Goal: Task Accomplishment & Management: Complete application form

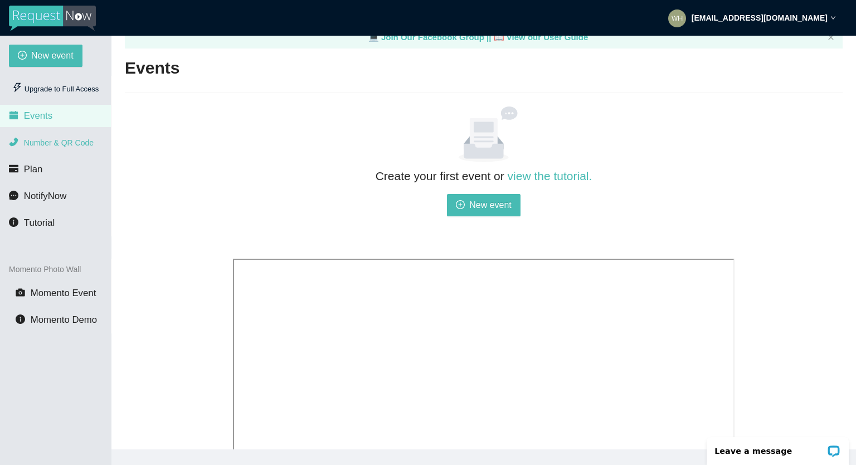
click at [71, 139] on span "Number & QR Code" at bounding box center [59, 142] width 70 height 9
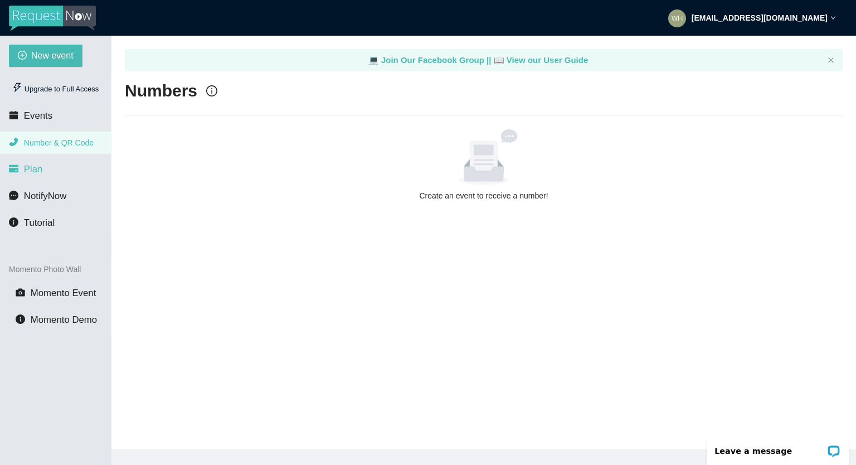
click at [33, 174] on span "Plan" at bounding box center [33, 169] width 19 height 11
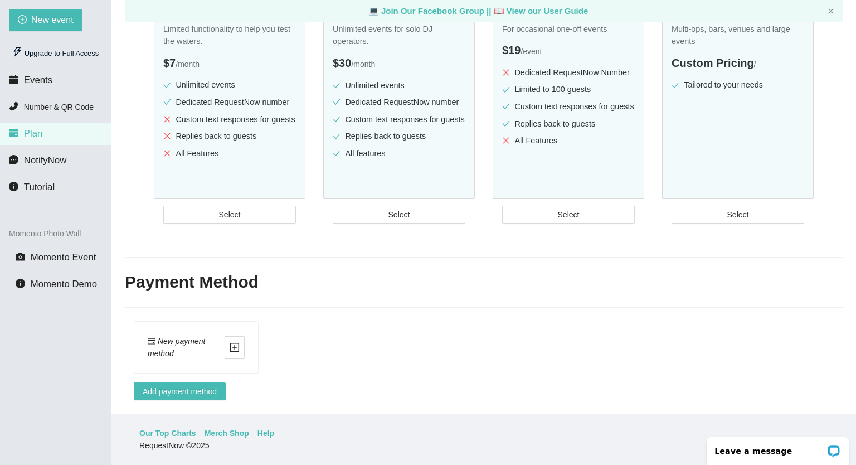
scroll to position [36, 0]
click at [71, 162] on li "NotifyNow" at bounding box center [55, 160] width 111 height 22
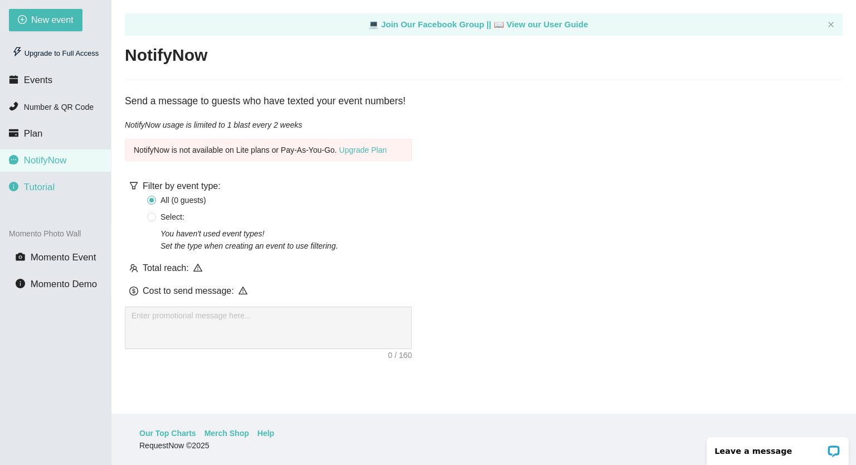
click at [45, 185] on span "Tutorial" at bounding box center [39, 187] width 31 height 11
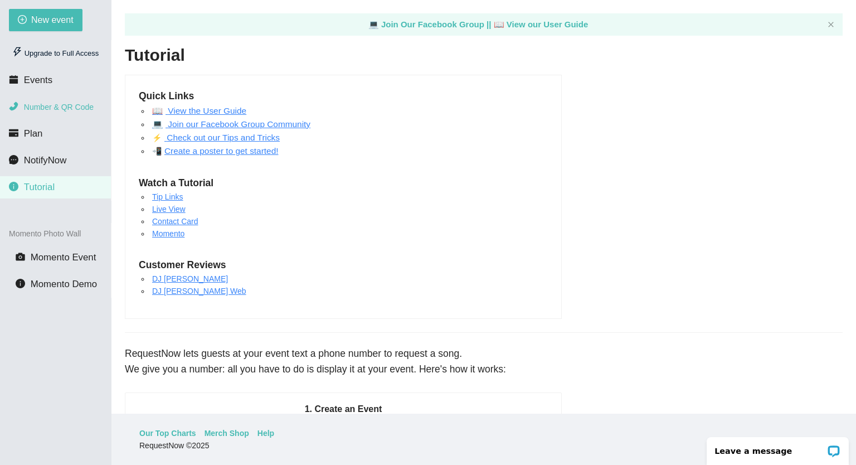
click at [43, 110] on span "Number & QR Code" at bounding box center [59, 107] width 70 height 9
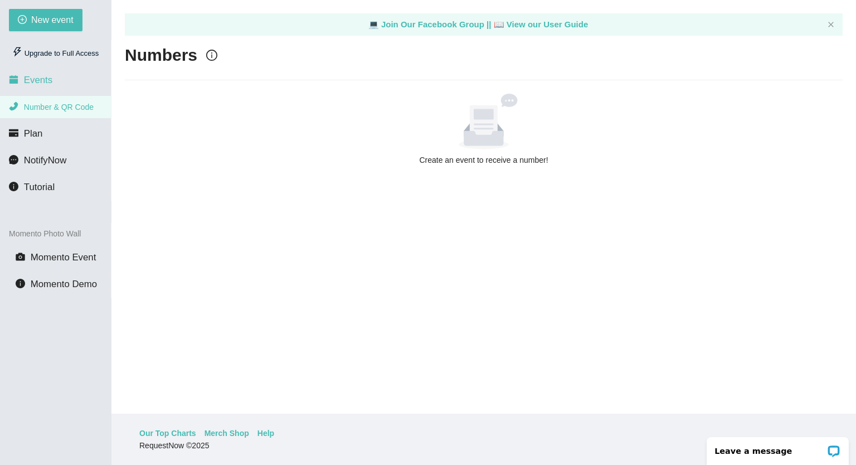
click at [43, 85] on span "Events" at bounding box center [38, 80] width 28 height 11
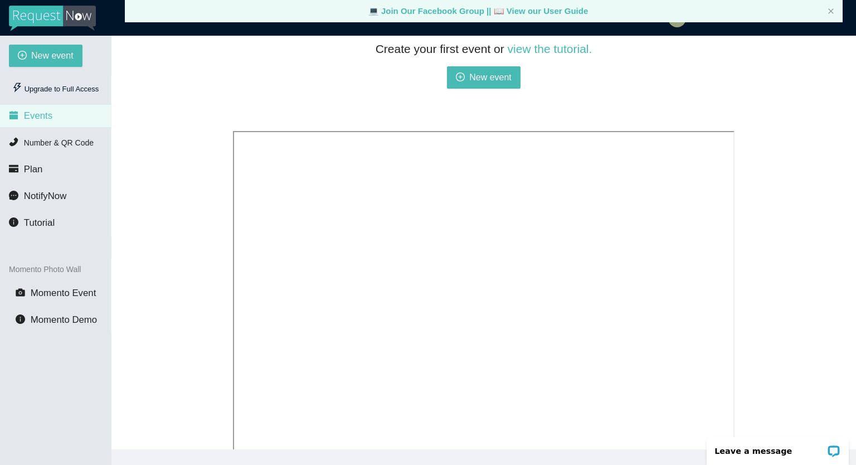
scroll to position [145, 0]
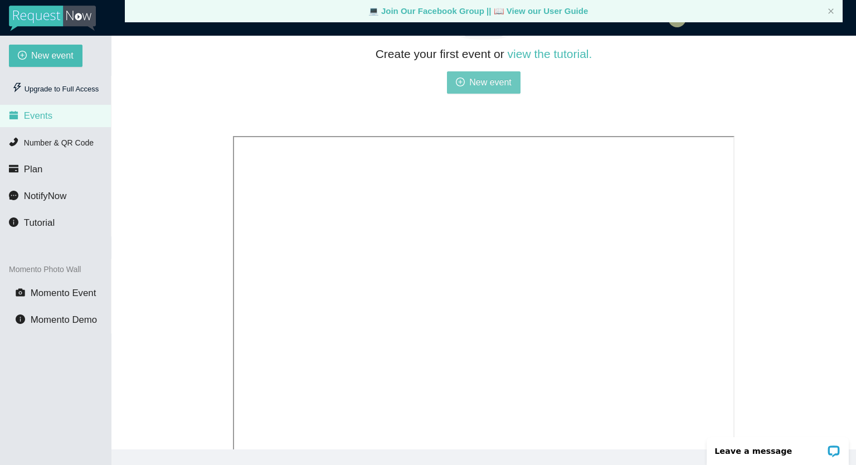
click at [474, 88] on span "New event" at bounding box center [490, 82] width 42 height 14
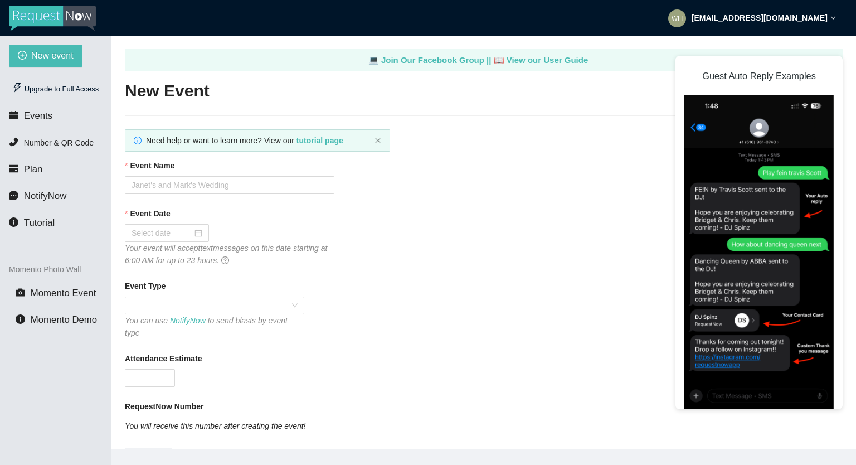
type textarea "[URL][DOMAIN_NAME]"
click at [212, 185] on input "Event Name" at bounding box center [230, 185] width 210 height 18
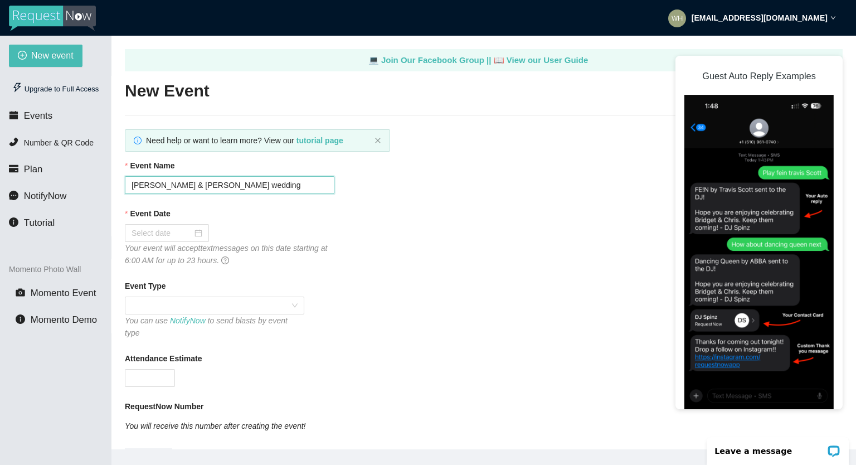
type input "[PERSON_NAME] & [PERSON_NAME] wedding"
click at [157, 244] on icon "Your event will accept text messages on this date starting at 6:00 AM for up to…" at bounding box center [226, 254] width 202 height 21
click at [156, 236] on input "Event Date" at bounding box center [162, 233] width 61 height 12
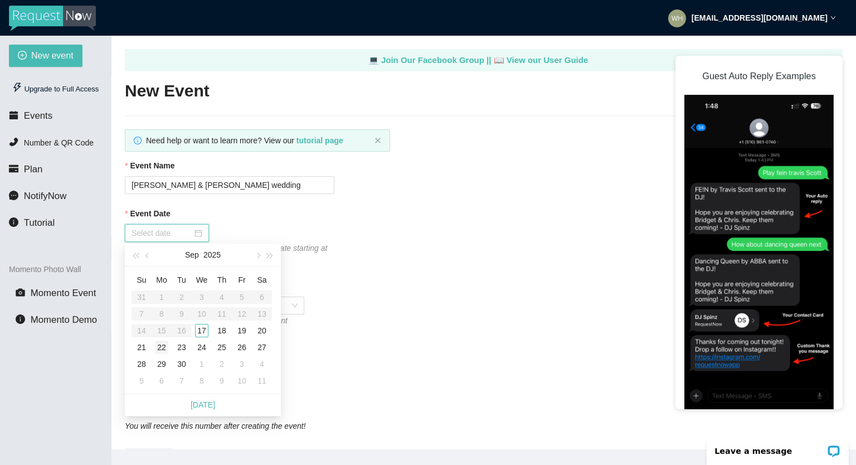
type input "[DATE]"
click at [145, 345] on div "21" at bounding box center [141, 347] width 13 height 13
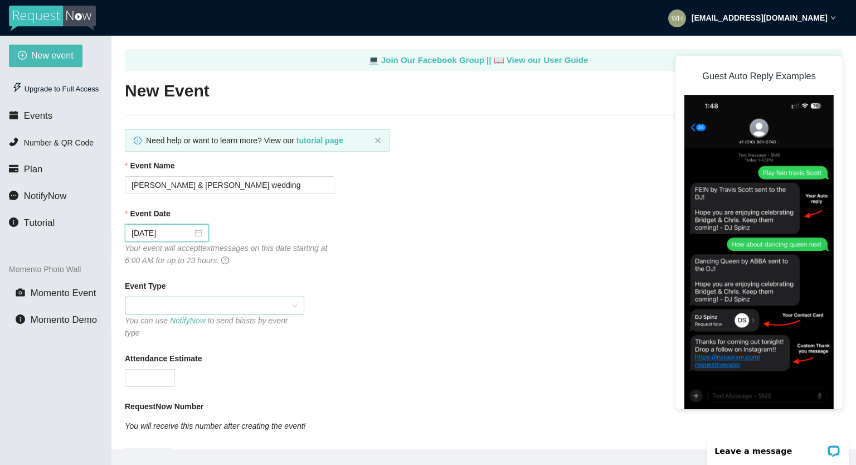
click at [149, 307] on span at bounding box center [215, 305] width 166 height 17
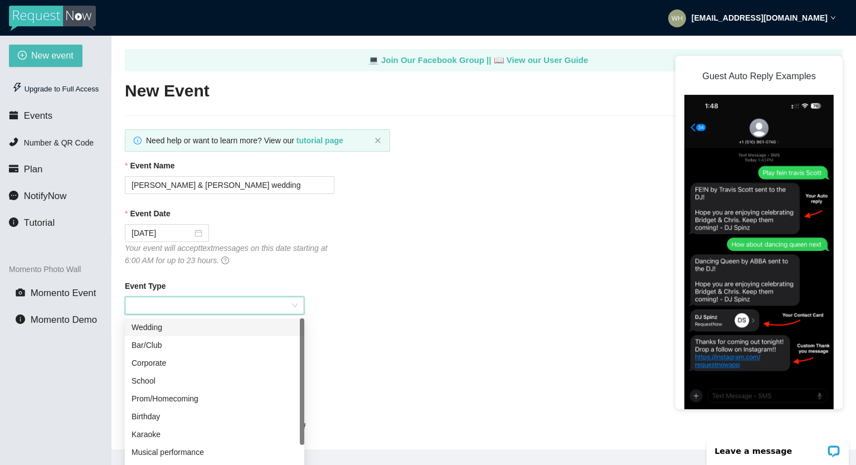
click at [156, 332] on div "Wedding" at bounding box center [215, 327] width 166 height 12
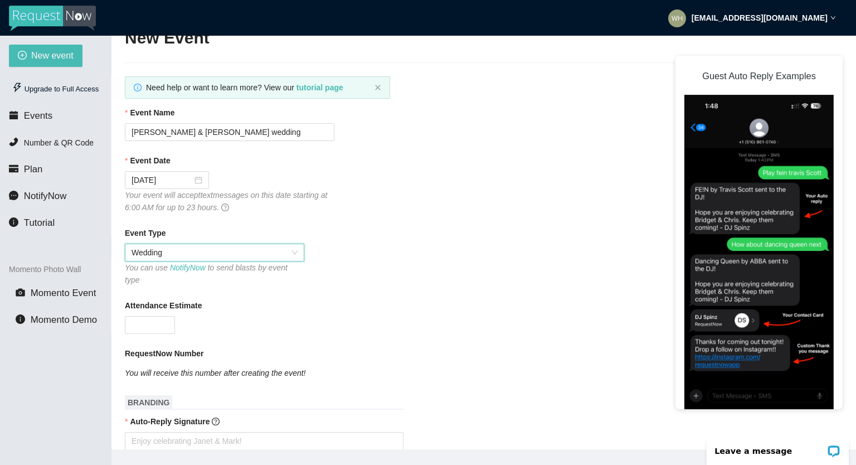
scroll to position [56, 0]
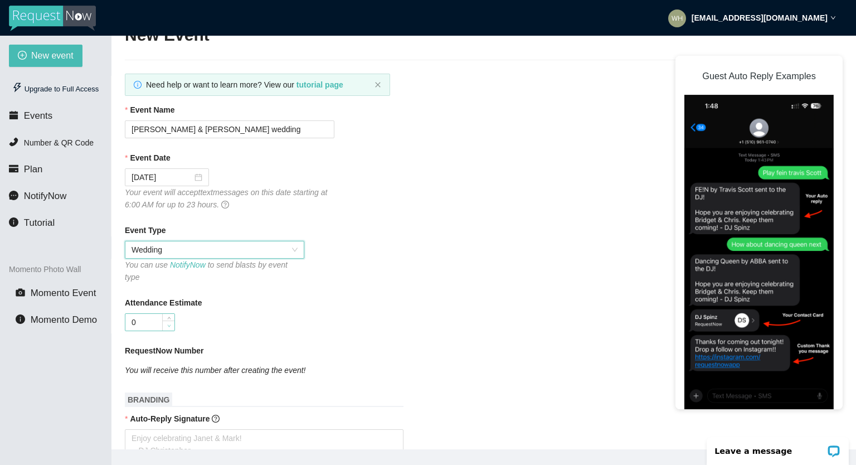
click at [162, 322] on span "Decrease Value" at bounding box center [168, 326] width 12 height 10
click at [169, 316] on span "up" at bounding box center [169, 319] width 7 height 7
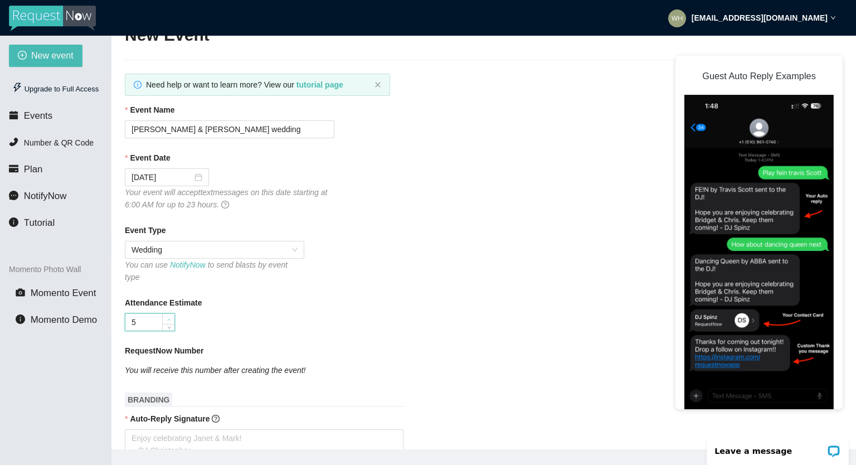
click at [169, 316] on span "up" at bounding box center [169, 319] width 7 height 7
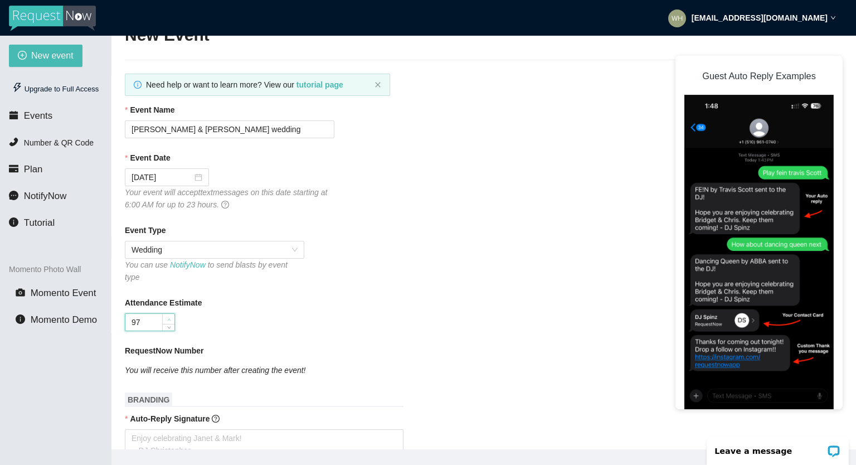
click at [169, 316] on span "up" at bounding box center [169, 319] width 7 height 7
type input "100"
click at [169, 316] on span "up" at bounding box center [169, 319] width 7 height 7
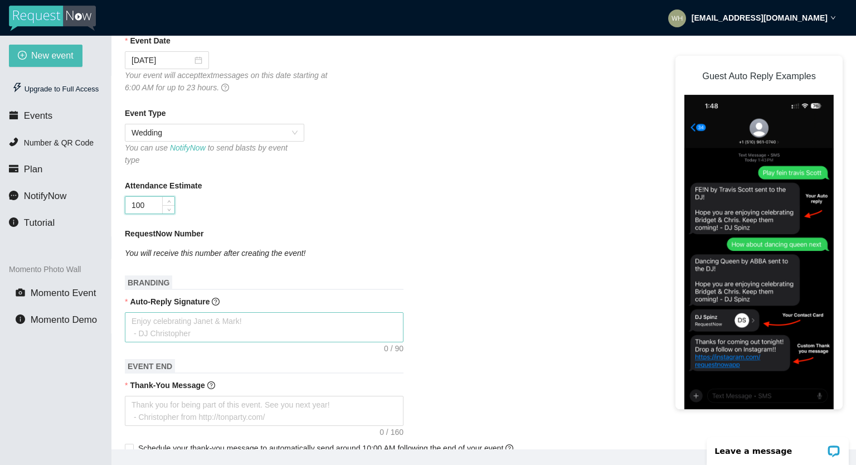
scroll to position [175, 0]
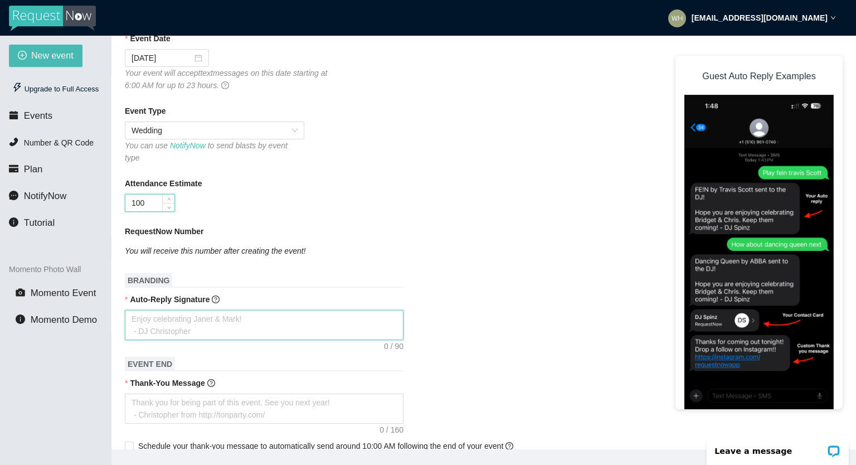
click at [178, 326] on textarea "Auto-Reply Signature" at bounding box center [264, 325] width 279 height 30
drag, startPoint x: 248, startPoint y: 321, endPoint x: 186, endPoint y: 317, distance: 62.0
click at [186, 317] on textarea "Auto-Reply Signature" at bounding box center [264, 325] width 279 height 30
type textarea "E"
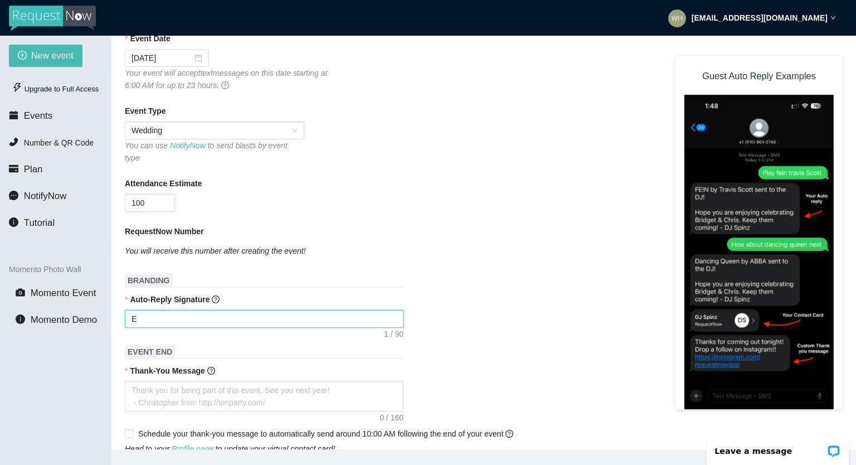
type textarea "En"
type textarea "Eny"
type textarea "En"
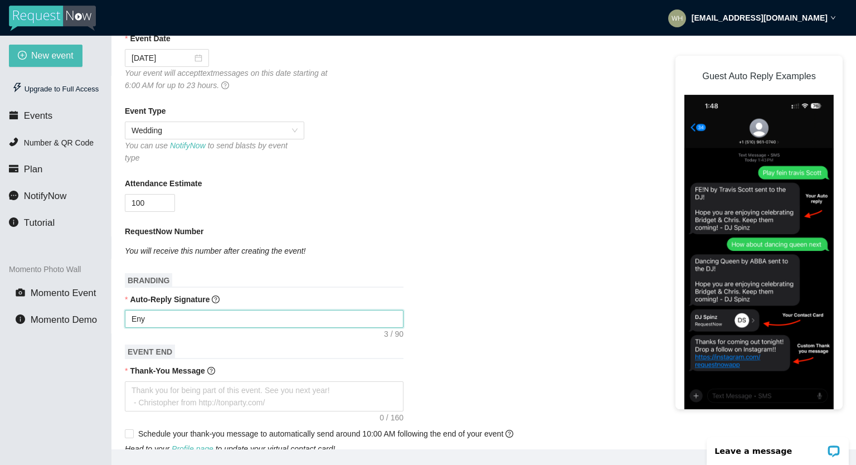
type textarea "En"
type textarea "Enj"
type textarea "Enjo"
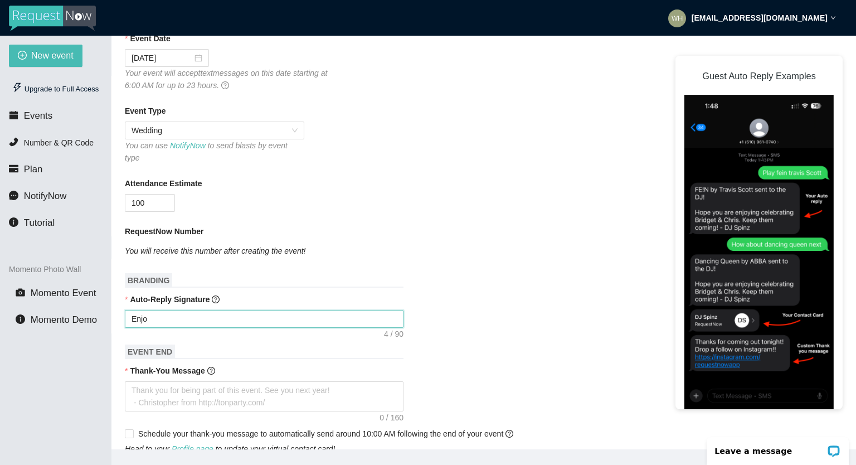
type textarea "Enjoy"
type textarea "Enjoy t"
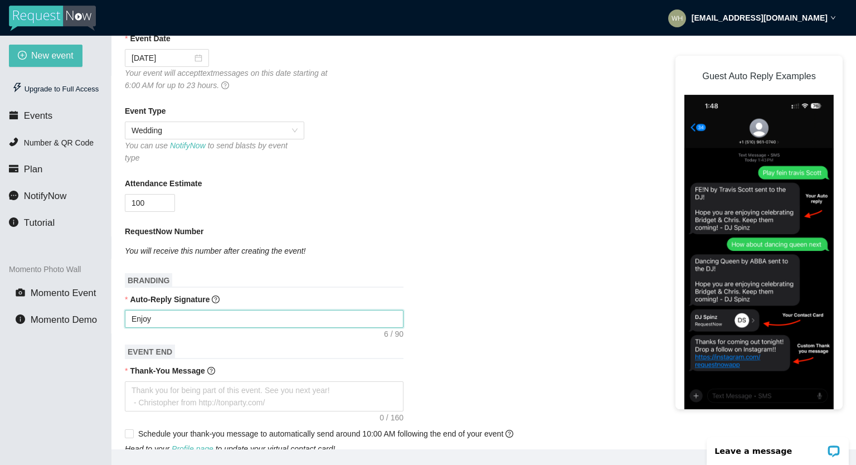
type textarea "Enjoy t"
type textarea "Enjoy th"
type textarea "Enjoy t"
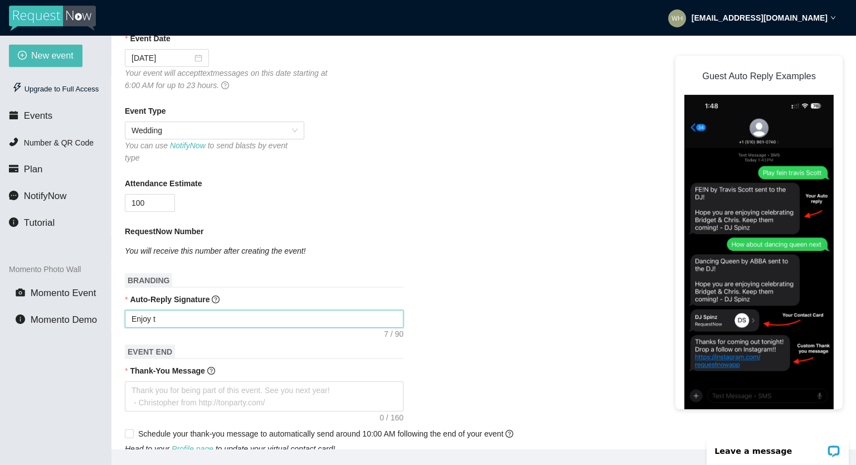
type textarea "Enjoy"
type textarea "Enjoy t"
type textarea "Enjoy"
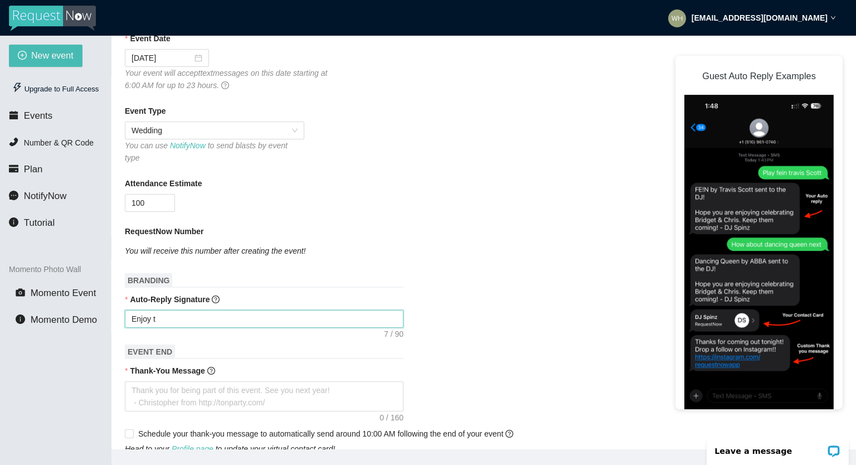
type textarea "Enjoy"
type textarea "Enjoy w"
type textarea "Enjoy"
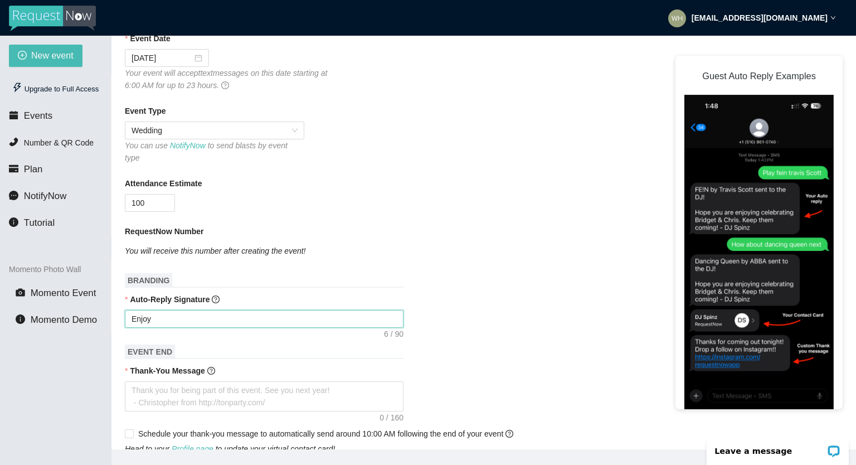
type textarea "Enjoy"
type textarea "Enjo"
type textarea "Enj"
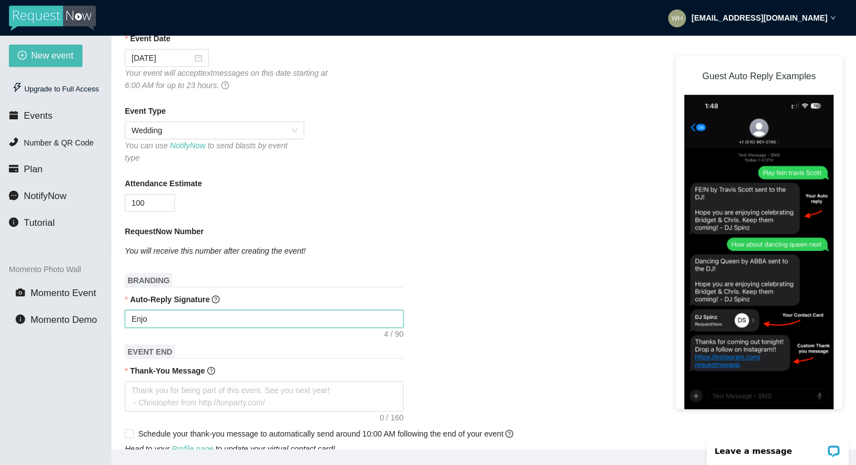
type textarea "Enj"
type textarea "En"
type textarea "E"
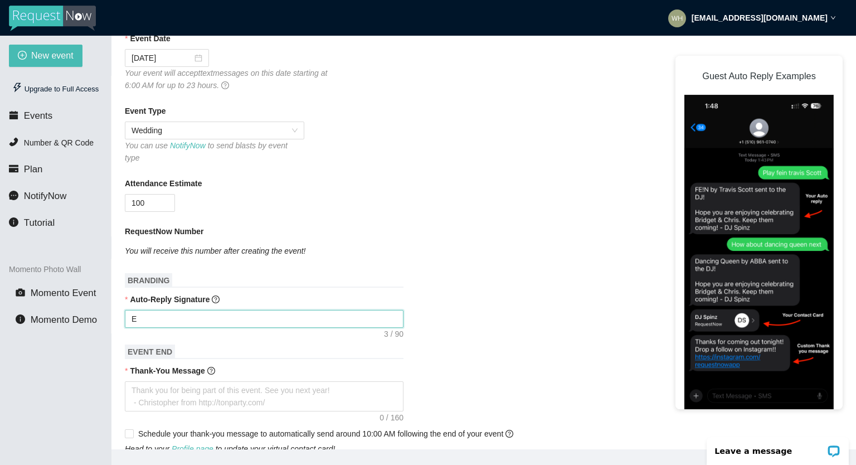
type textarea "Enjoy celebrating [PERSON_NAME] & [PERSON_NAME]! - [PERSON_NAME]"
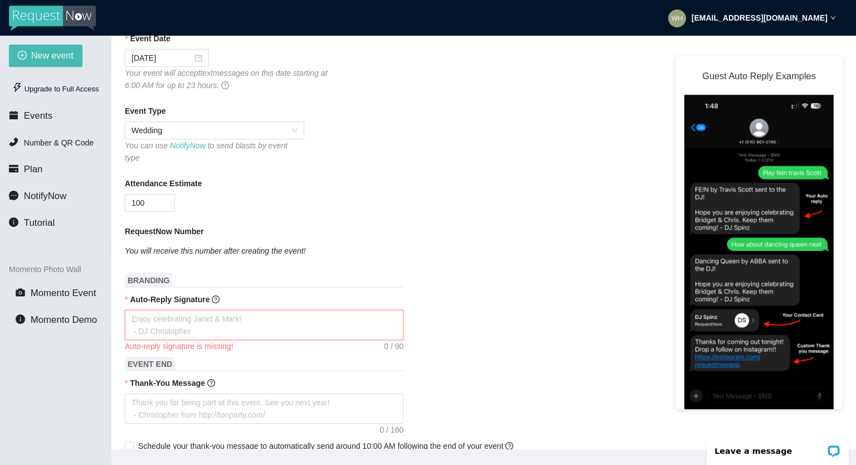
type textarea "g"
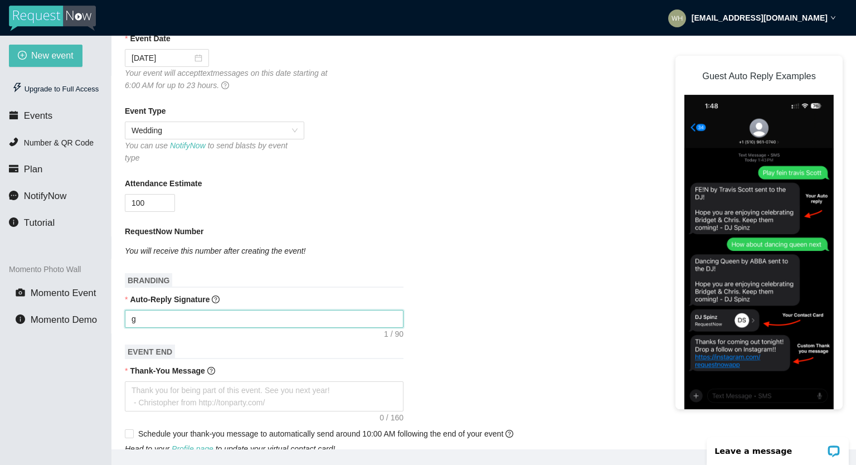
type textarea "go"
type textarea "got"
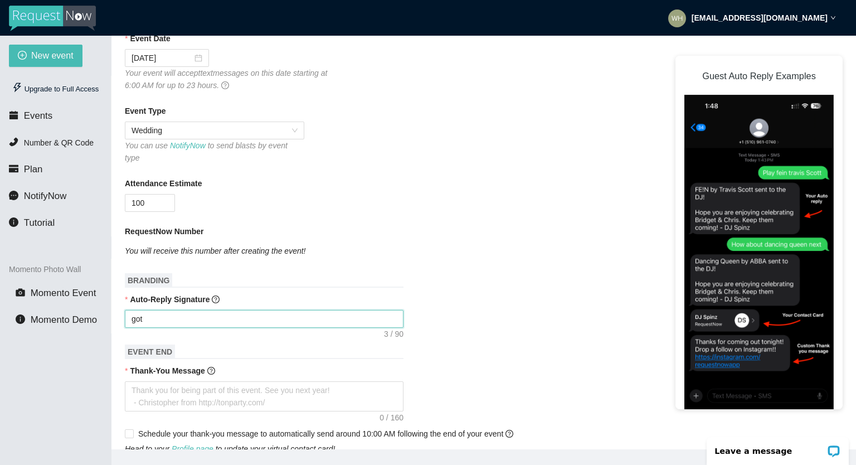
type textarea "got"
type textarea "got i"
type textarea "got"
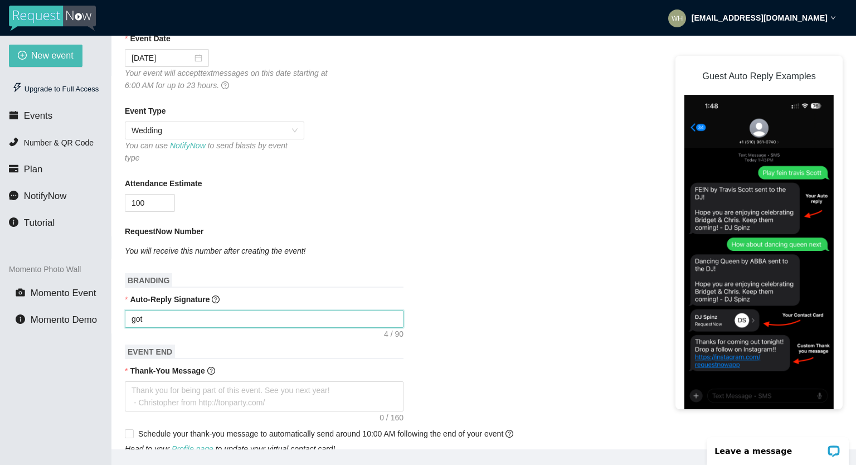
type textarea "got"
type textarea "go"
type textarea "g"
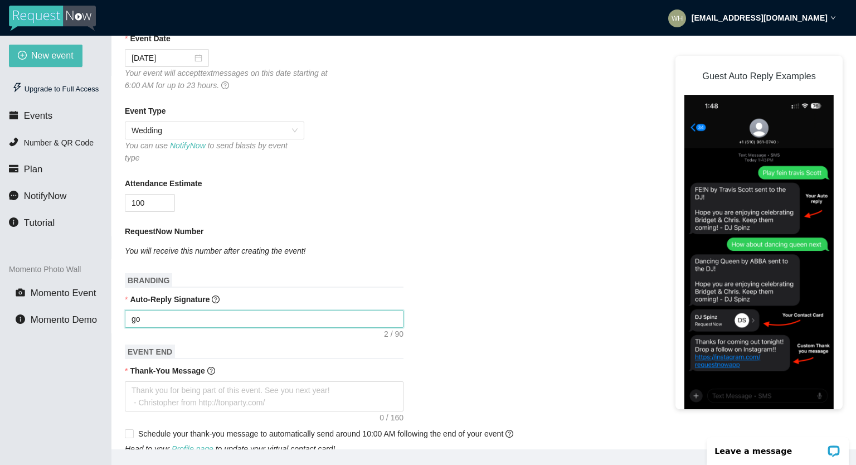
type textarea "g"
type textarea "Enjoy celebrating [PERSON_NAME] & [PERSON_NAME]! - [PERSON_NAME]"
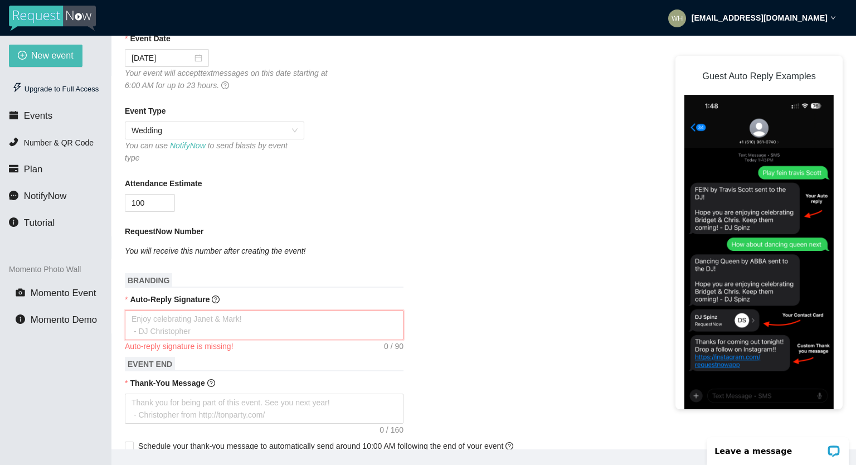
type textarea "W"
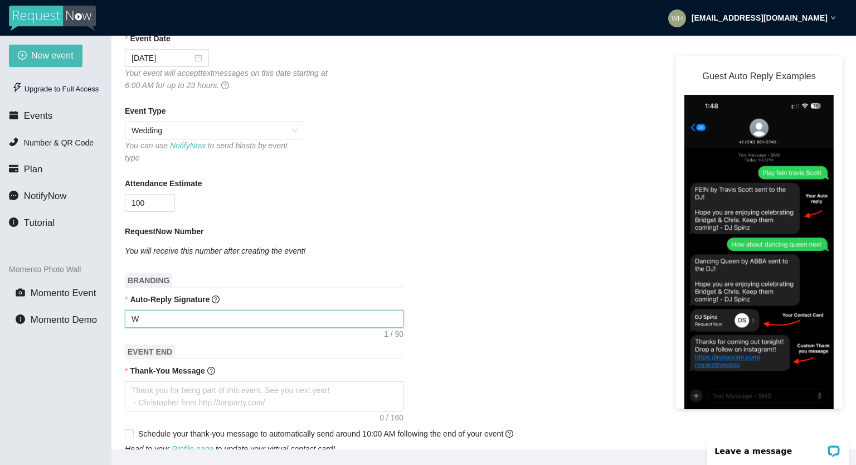
type textarea "Wi"
type textarea "Wil"
type textarea "Will"
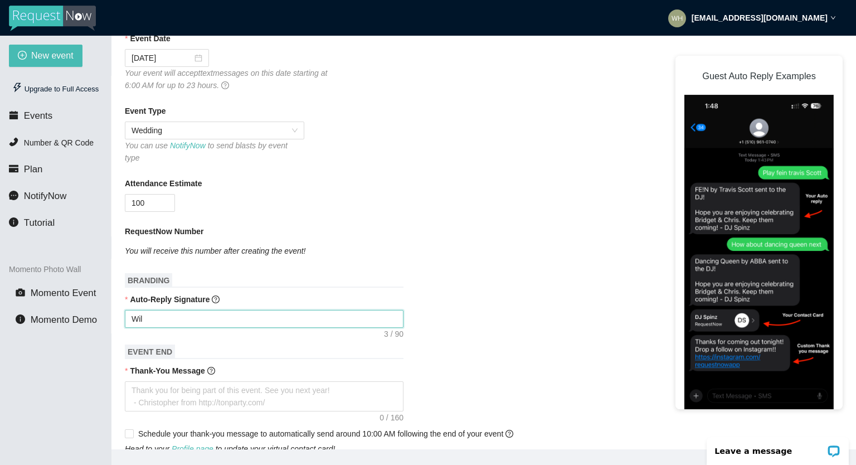
type textarea "Will"
type textarea "Will p"
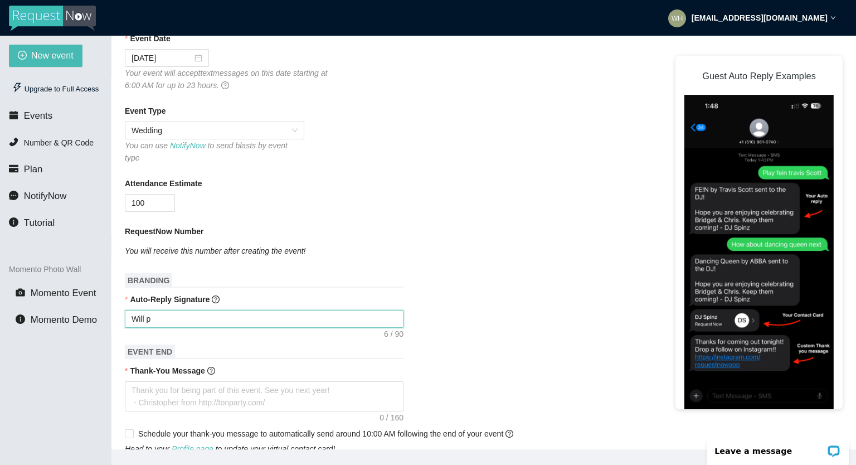
type textarea "Will pl"
type textarea "Will pla"
type textarea "Will play"
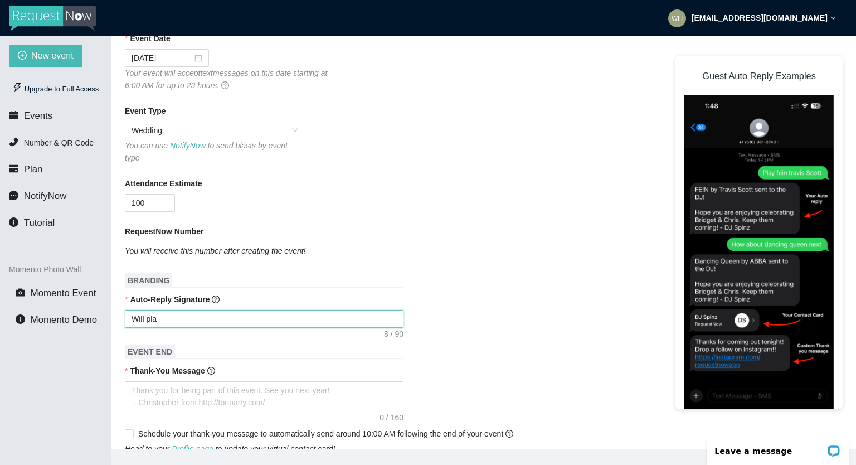
type textarea "Will play"
type textarea "Will play i"
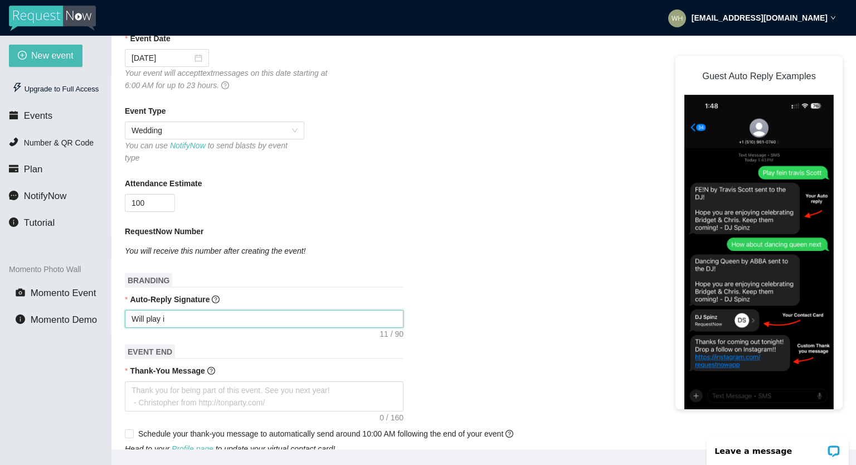
type textarea "Will play it"
type textarea "Will play it a"
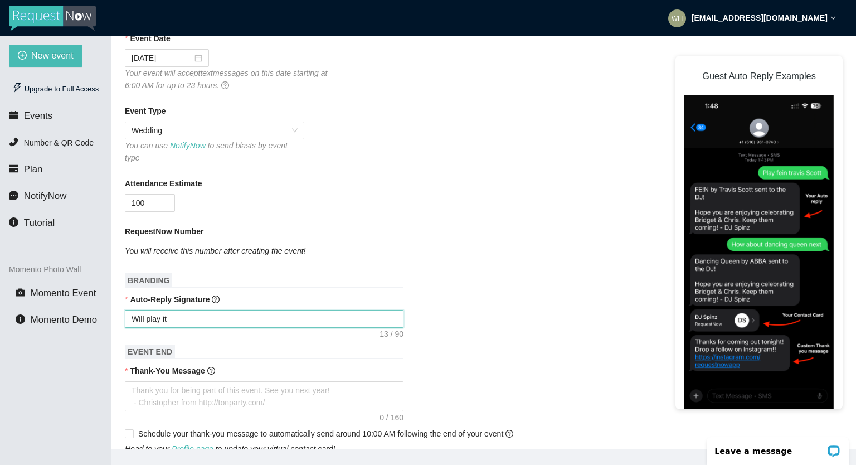
type textarea "Will play it a"
type textarea "Will play it as"
type textarea "Will play it ass"
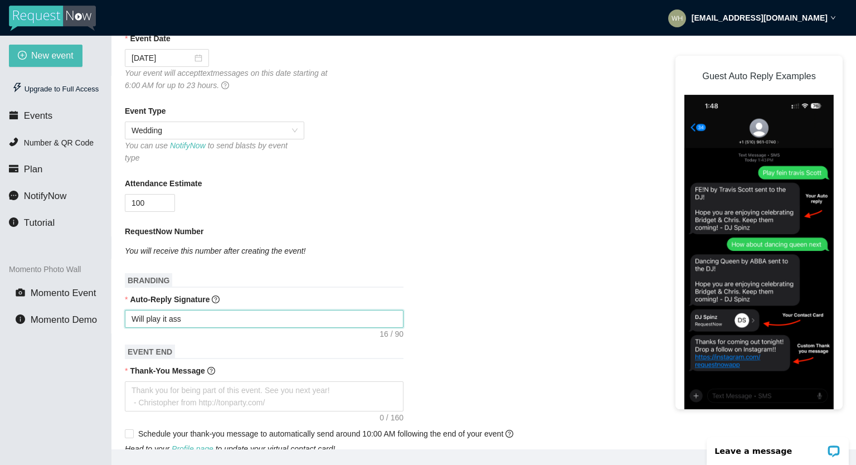
type textarea "Will play it as"
type textarea "Will play it as S"
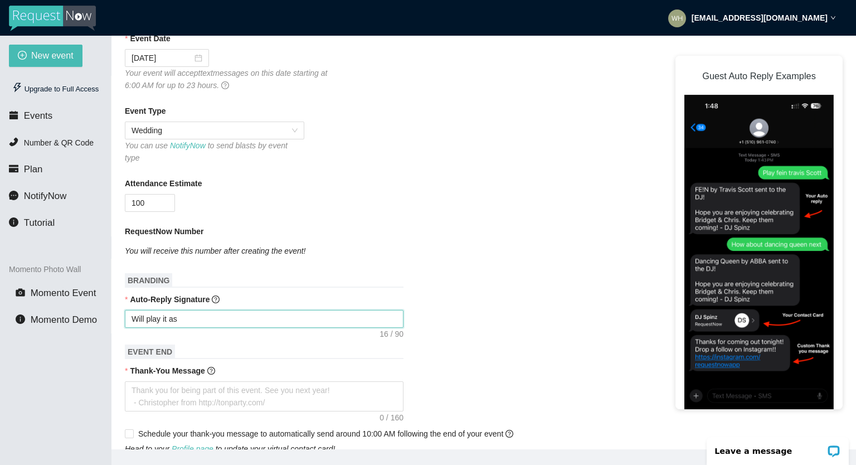
type textarea "Will play it as S"
type textarea "Will play it as So"
type textarea "Will play it as [PERSON_NAME]"
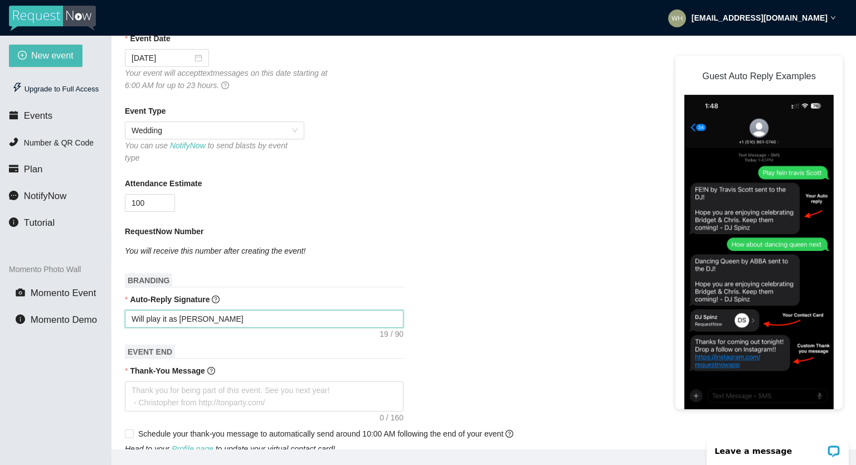
type textarea "Will play it as Soon"
type textarea "Will play it as Soon A"
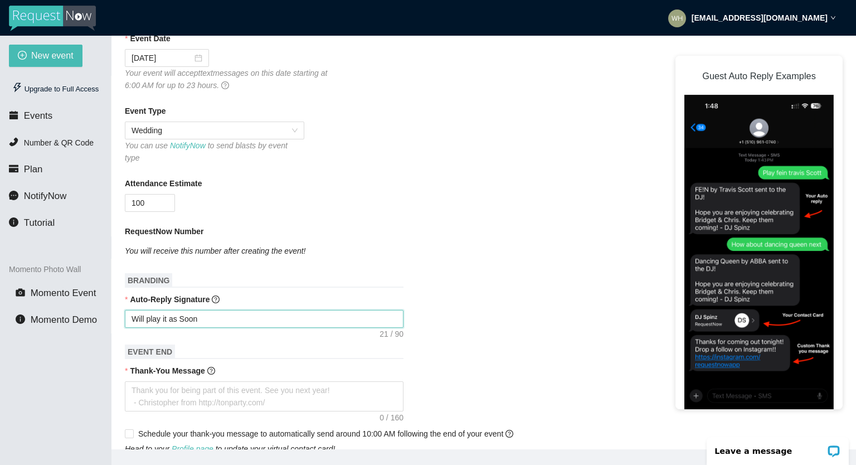
type textarea "Will play it as Soon A"
type textarea "Will play it as Soon As"
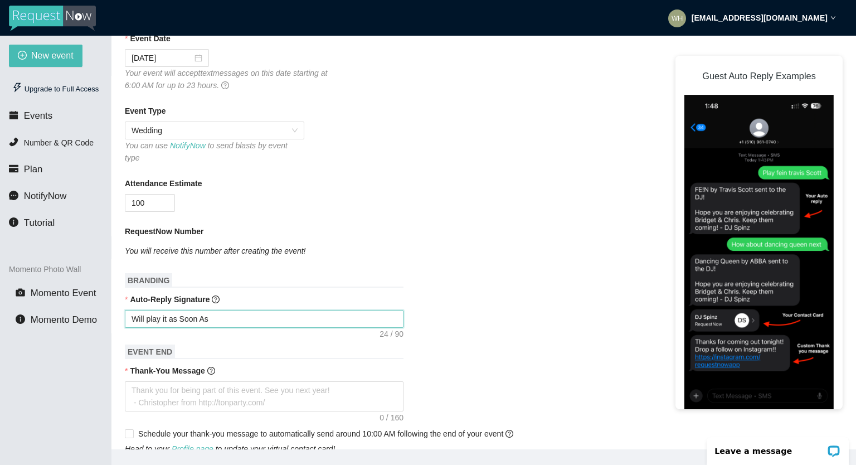
type textarea "Will play it s Soon As"
type textarea "Will play it Ss Soon As"
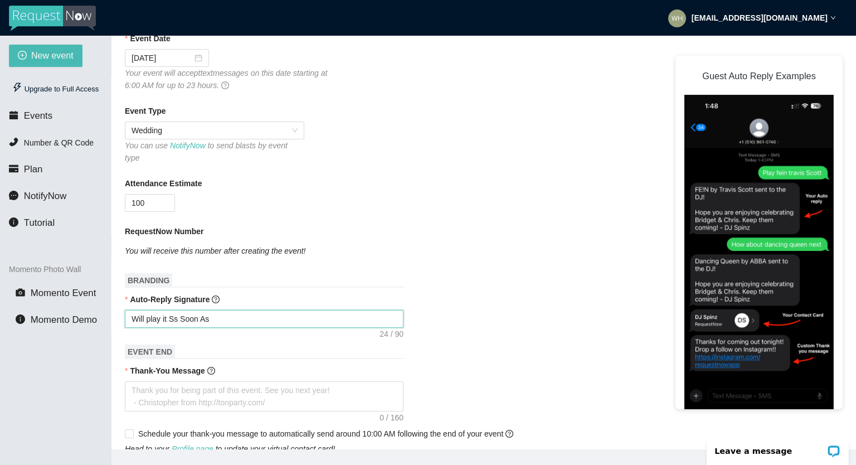
type textarea "Will play it Ss Soon As"
type textarea "Will play it Ss Soon A"
type textarea "Will play it Ss Soon"
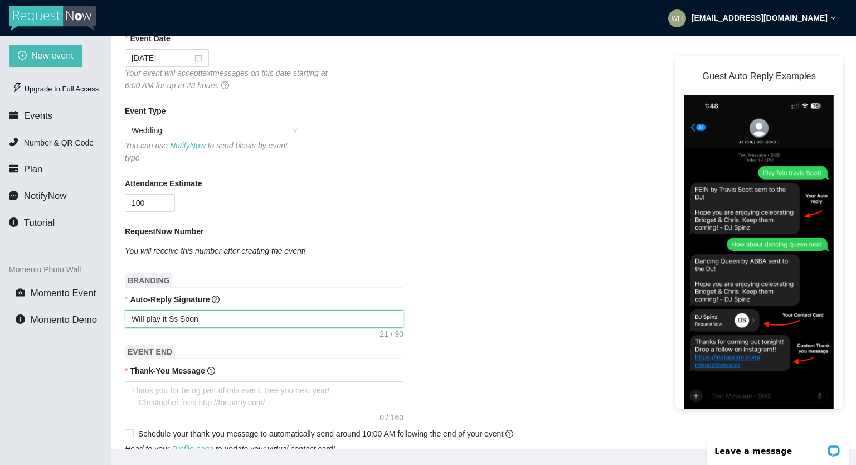
type textarea "Will play it Ss Soon"
type textarea "Will play it Ss [PERSON_NAME]"
type textarea "Will play it Ss So"
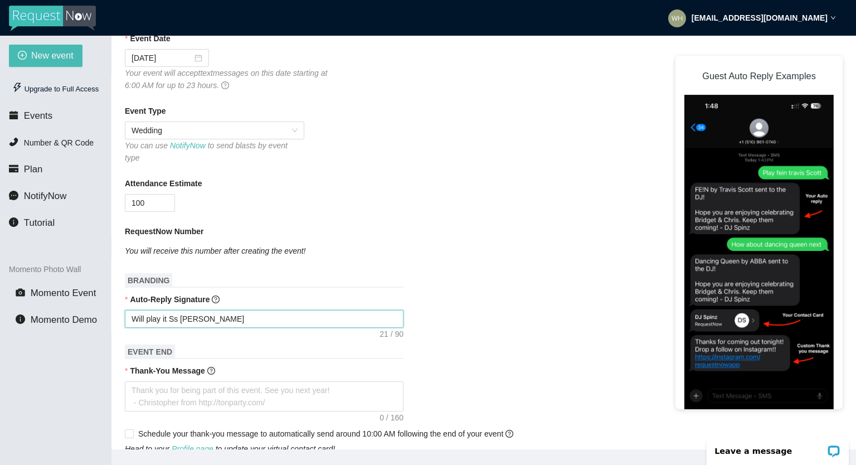
type textarea "Will play it Ss So"
type textarea "Will play it Ss S"
type textarea "Will play it Ss"
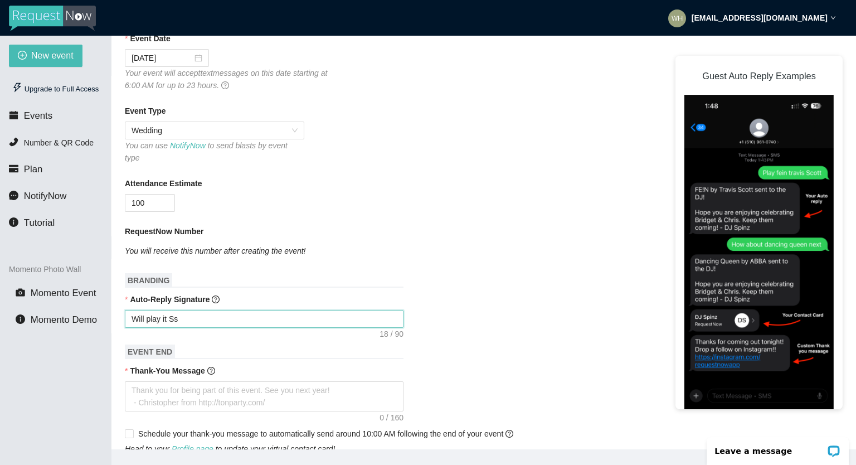
type textarea "Will play it Ss"
type textarea "Will play it S"
type textarea "Will play it"
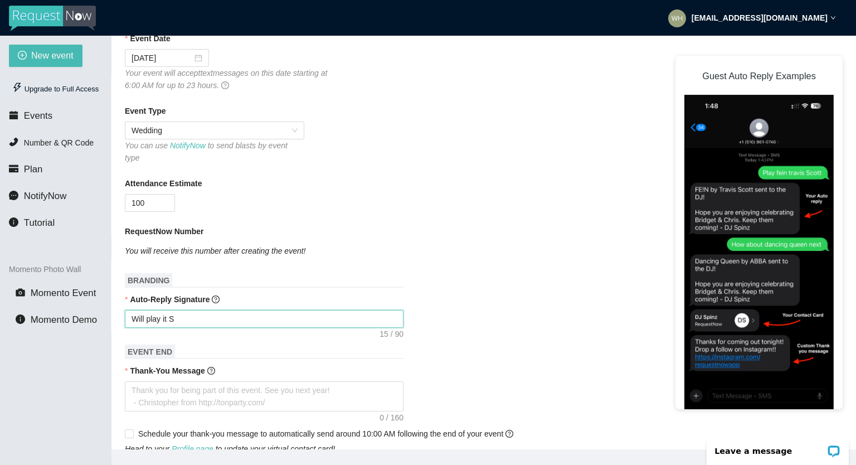
type textarea "Will play it"
type textarea "Will play i"
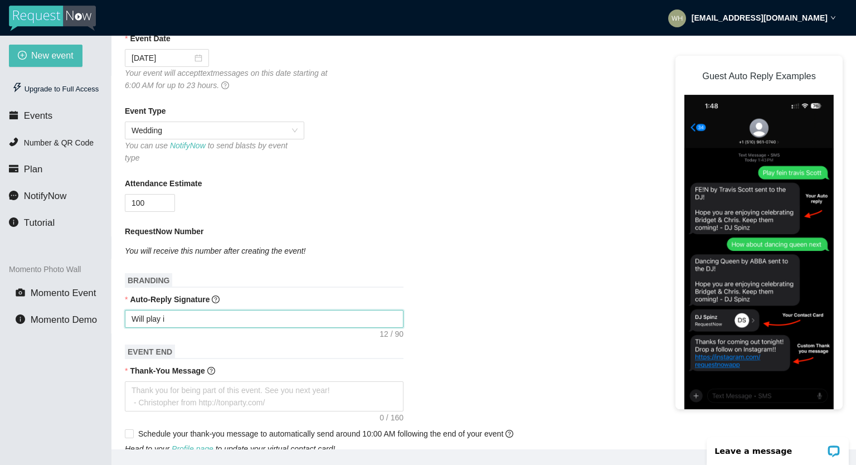
type textarea "Will play"
type textarea "Will pla"
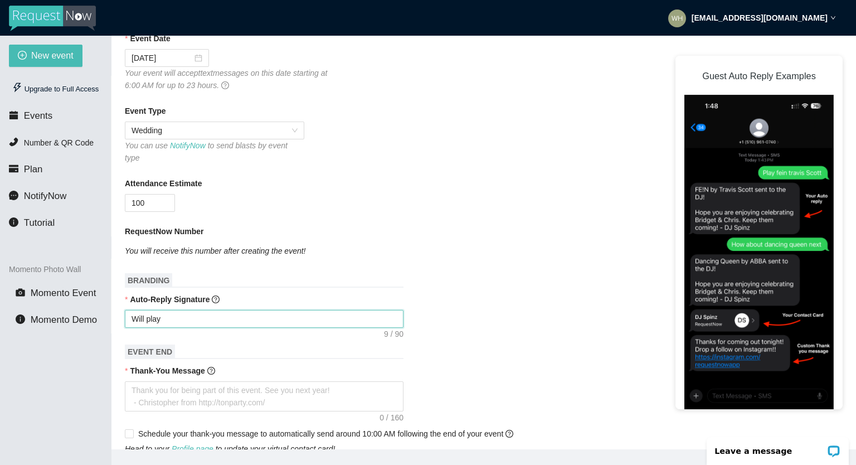
type textarea "Will pla"
type textarea "Will pl"
type textarea "Will p"
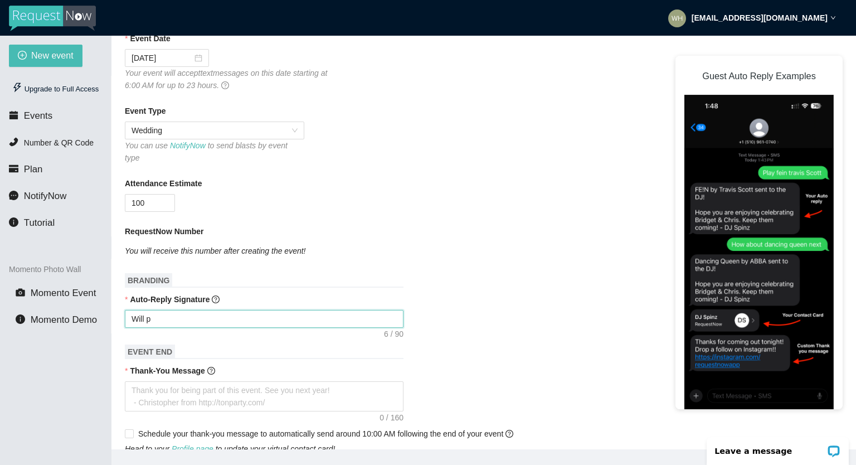
type textarea "Will"
type textarea "Wil"
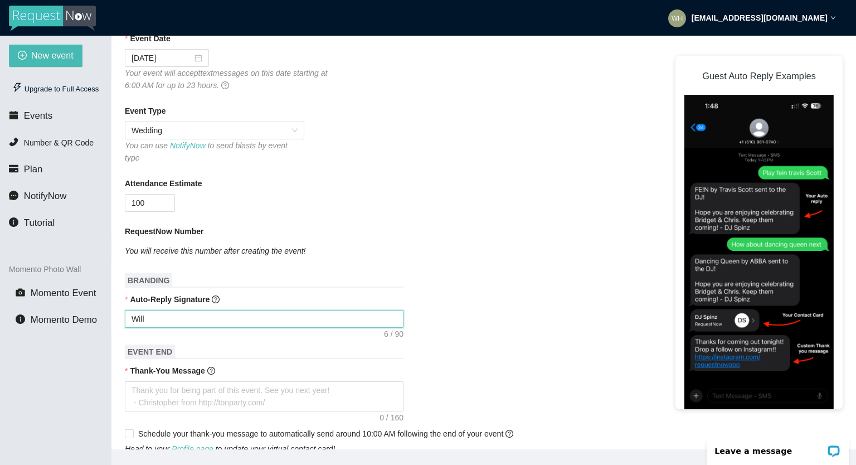
type textarea "Wil"
type textarea "Wi"
type textarea "W"
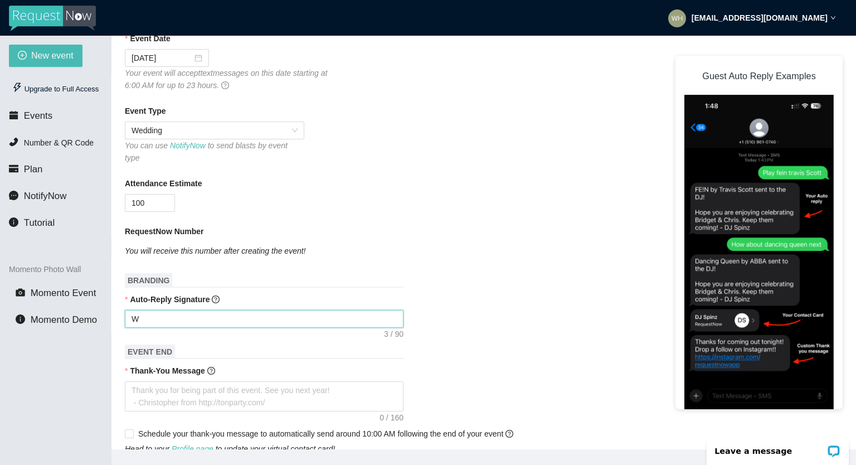
type textarea "Enjoy celebrating [PERSON_NAME] & [PERSON_NAME]! - [PERSON_NAME]"
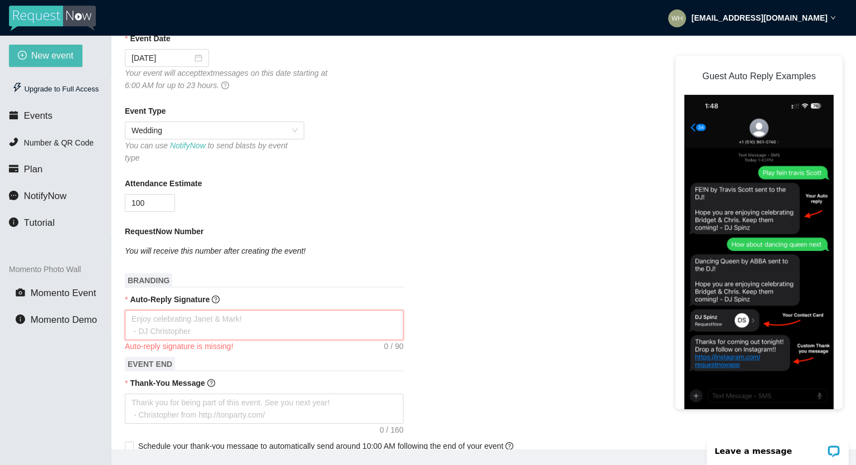
type textarea "o"
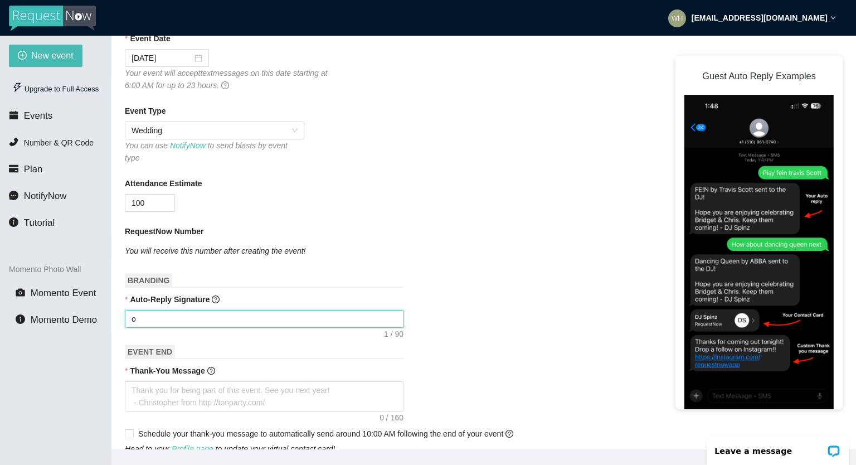
type textarea "oo"
type textarea "ooo"
type textarea "oooo"
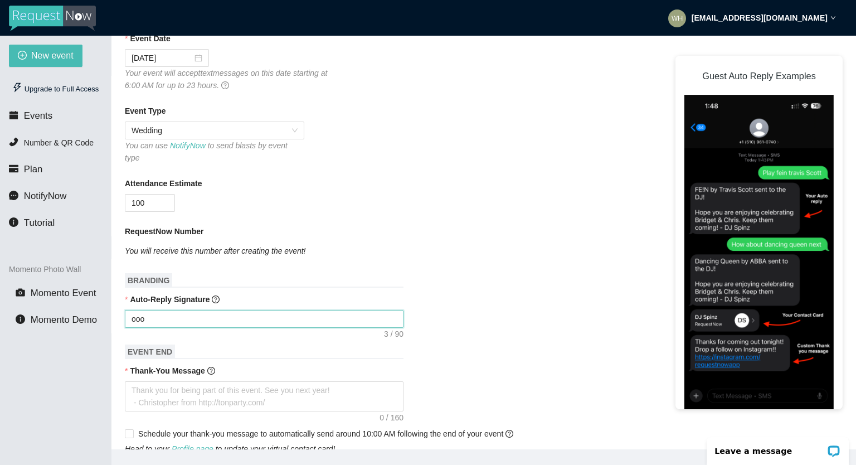
type textarea "oooo"
type textarea "ooooo"
type textarea "oooooo"
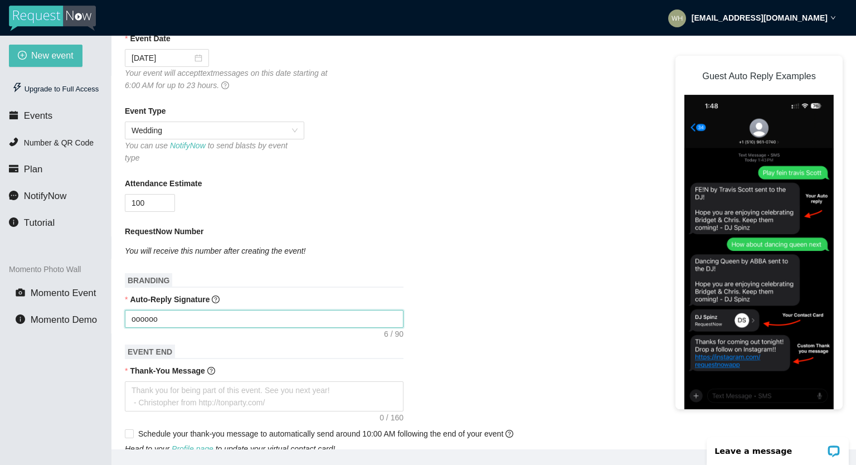
type textarea "ooooooo"
type textarea "oooooooo"
type textarea "ooooooooo"
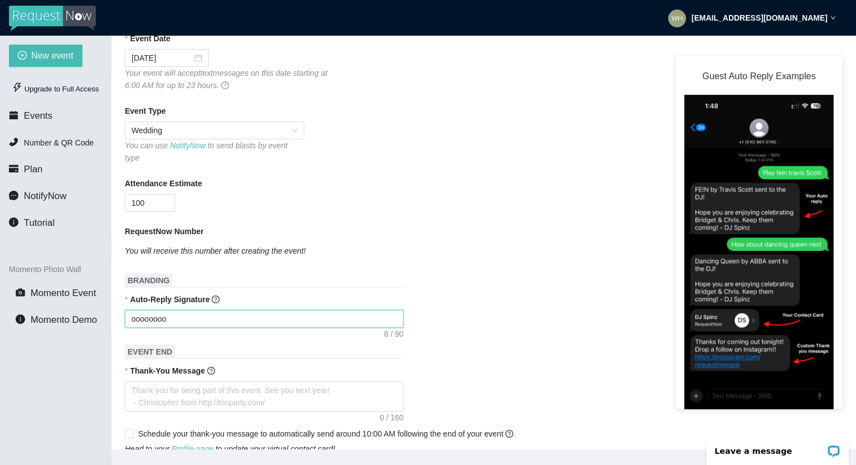
type textarea "ooooooooo"
type textarea "oooooooooo"
type textarea "ooooooooooo"
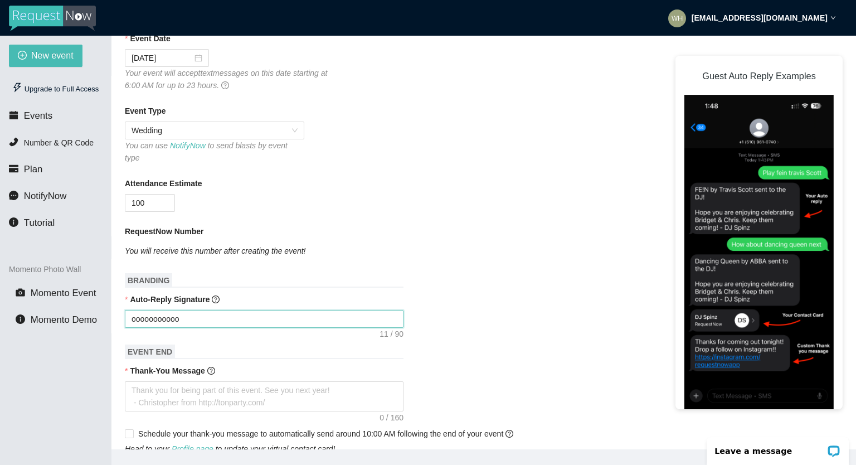
type textarea "ooooooooooo"
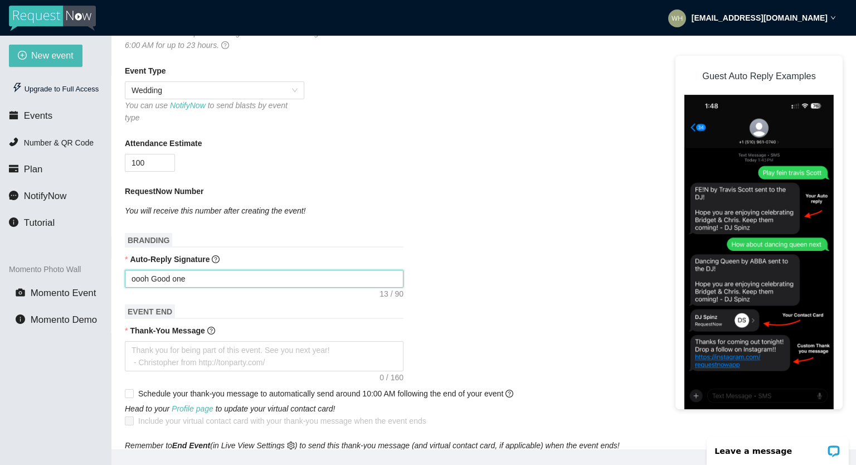
scroll to position [229, 0]
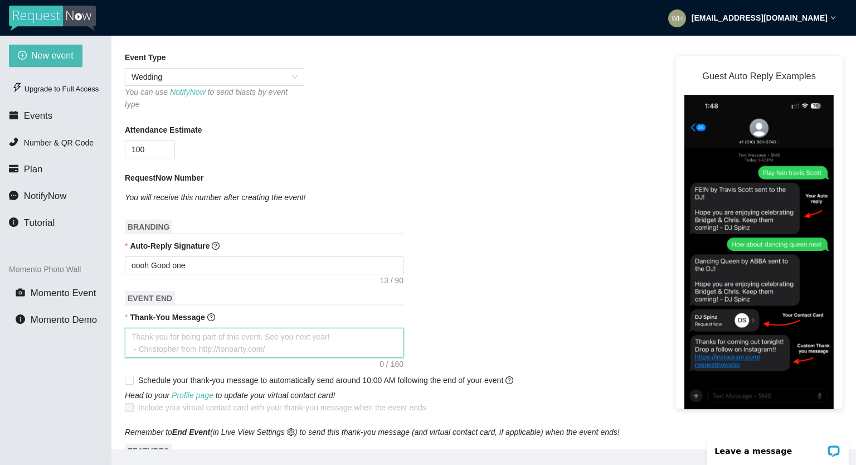
click at [253, 337] on textarea "Thank-You Message" at bounding box center [264, 343] width 279 height 30
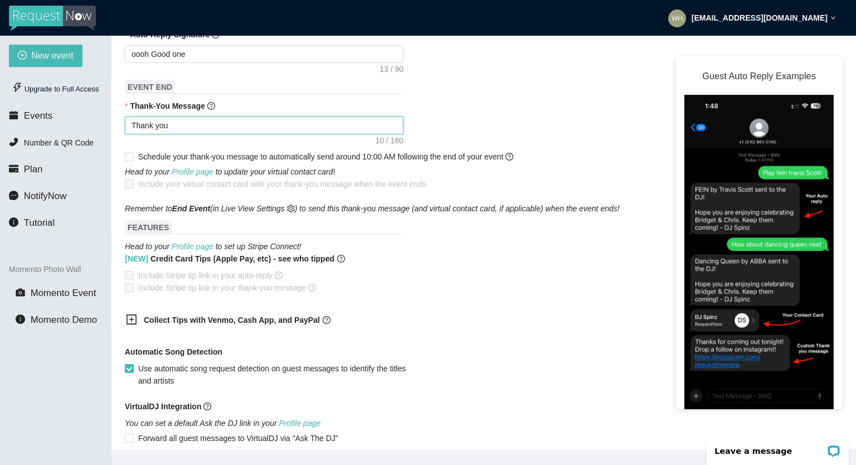
scroll to position [445, 0]
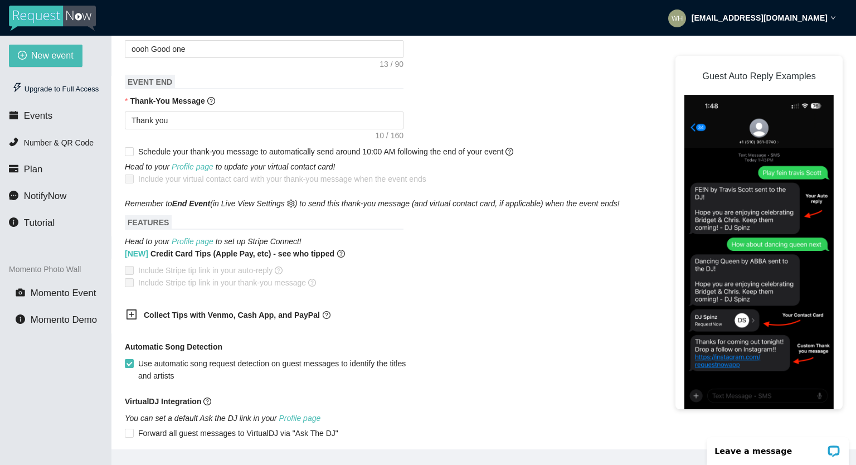
click at [127, 270] on span at bounding box center [129, 270] width 9 height 9
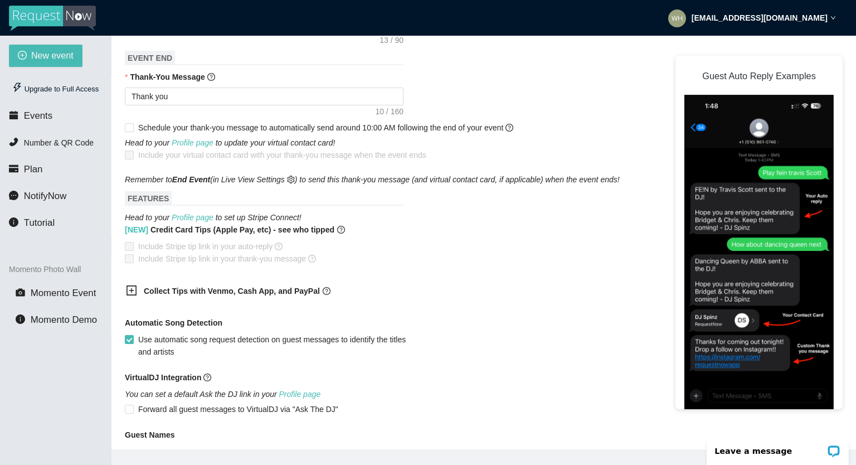
scroll to position [478, 0]
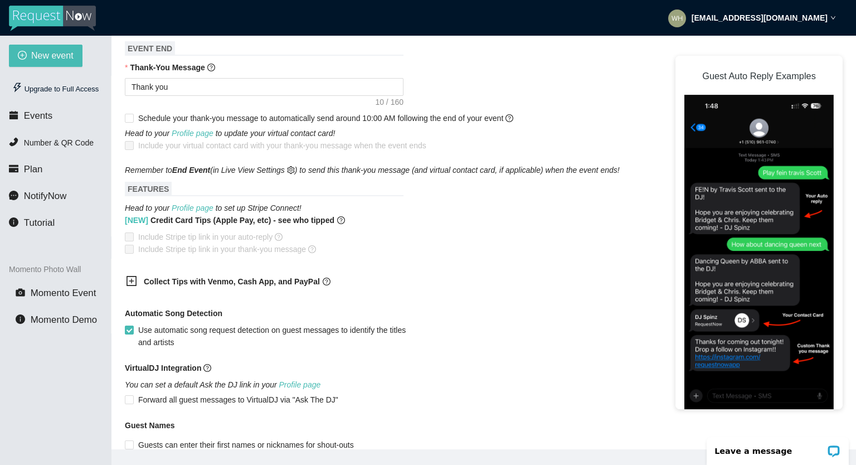
click at [132, 283] on icon "plus-square" at bounding box center [131, 280] width 11 height 11
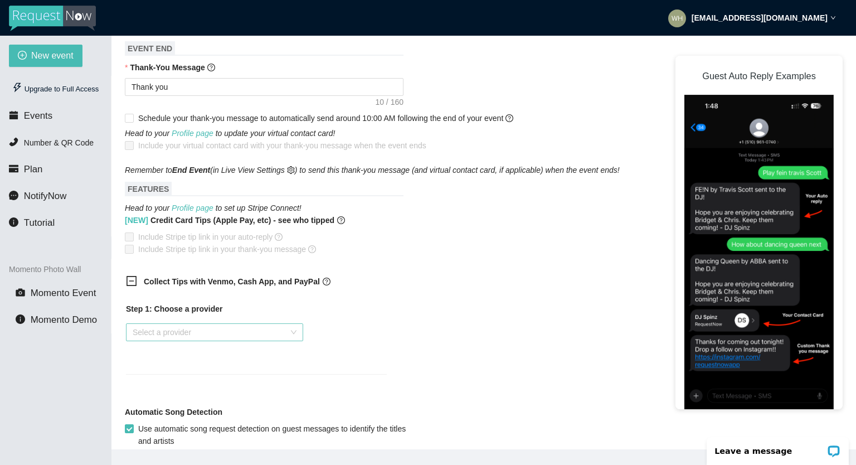
click at [296, 329] on div "Select a provider" at bounding box center [214, 332] width 177 height 18
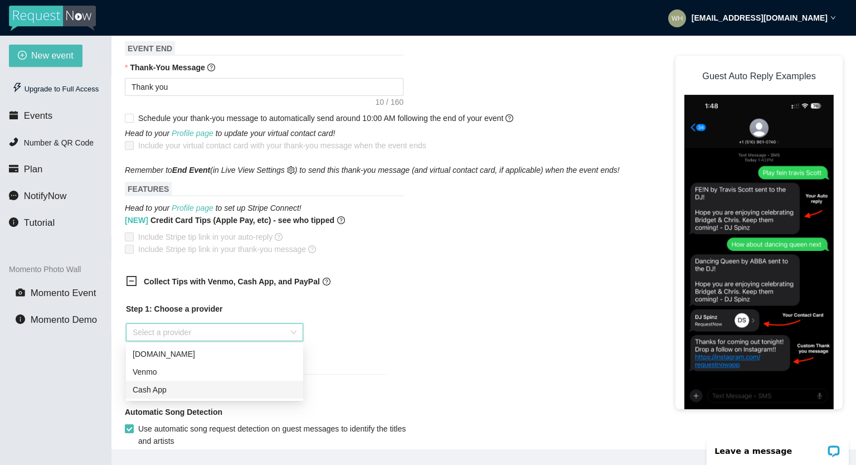
click at [234, 395] on div "Cash App" at bounding box center [215, 390] width 164 height 12
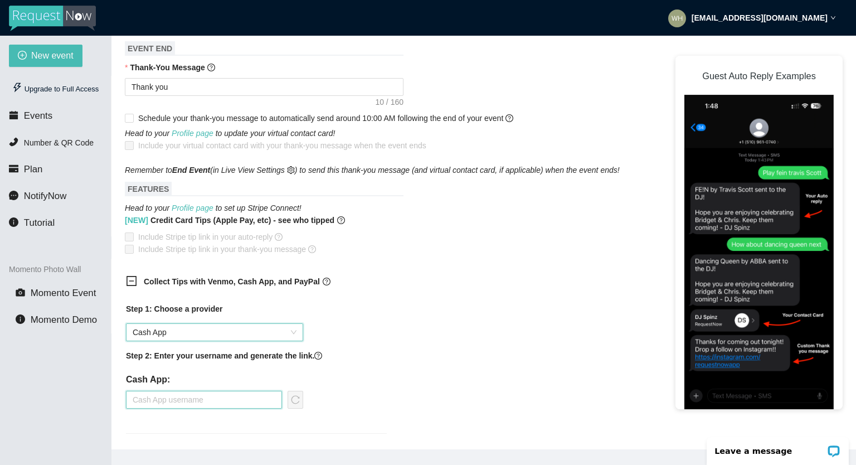
click at [211, 400] on input "text" at bounding box center [204, 400] width 156 height 18
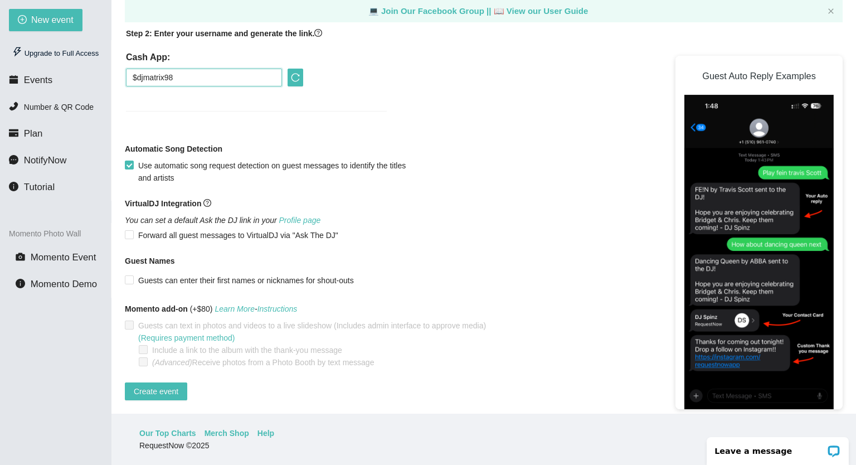
scroll to position [36, 0]
click at [166, 385] on span "Create event" at bounding box center [156, 391] width 45 height 12
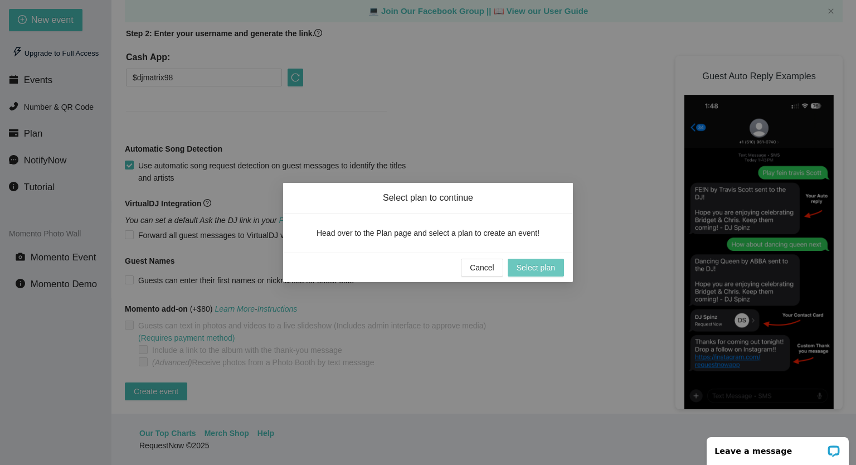
click at [525, 271] on span "Select plan" at bounding box center [536, 267] width 38 height 12
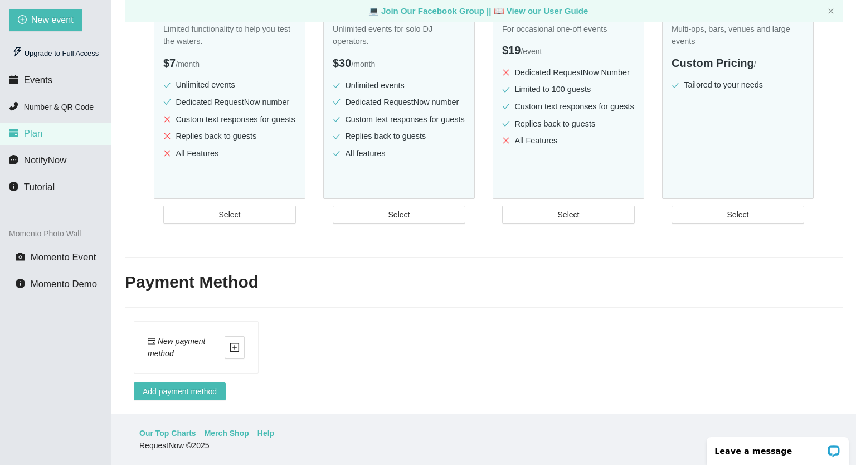
scroll to position [36, 0]
click at [737, 212] on span "Select" at bounding box center [739, 215] width 22 height 12
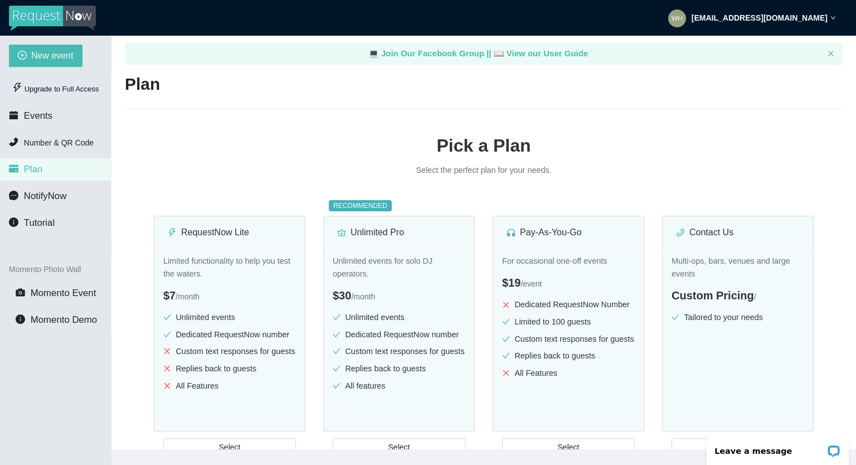
scroll to position [8, 0]
click at [66, 143] on span "Number & QR Code" at bounding box center [59, 142] width 70 height 9
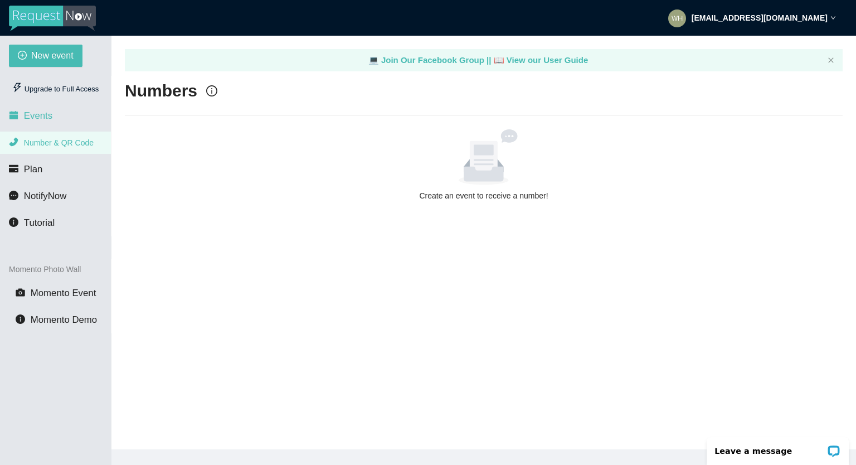
click at [49, 119] on span "Events" at bounding box center [38, 115] width 28 height 11
